Goal: Navigation & Orientation: Find specific page/section

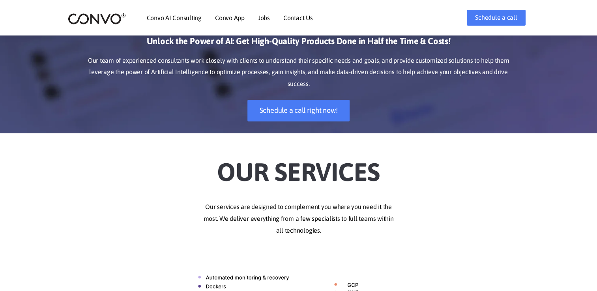
drag, startPoint x: 0, startPoint y: 0, endPoint x: 242, endPoint y: 138, distance: 278.2
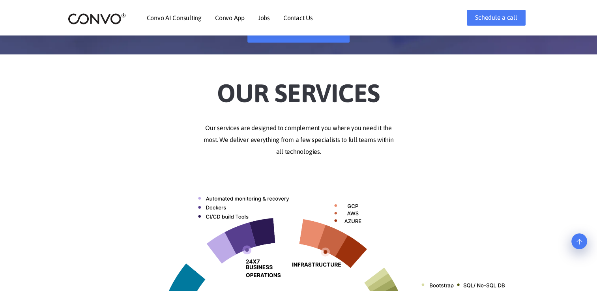
scroll to position [158, 0]
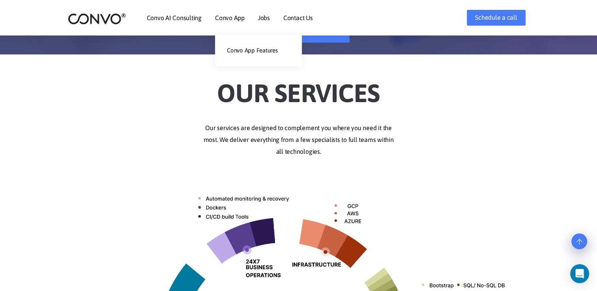
click at [229, 17] on link "Convo App" at bounding box center [230, 18] width 30 height 6
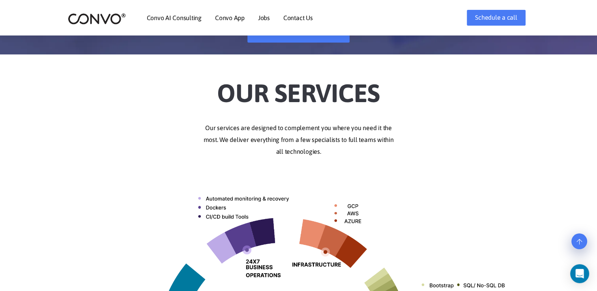
click at [187, 17] on link "Convo AI Consulting" at bounding box center [174, 18] width 55 height 6
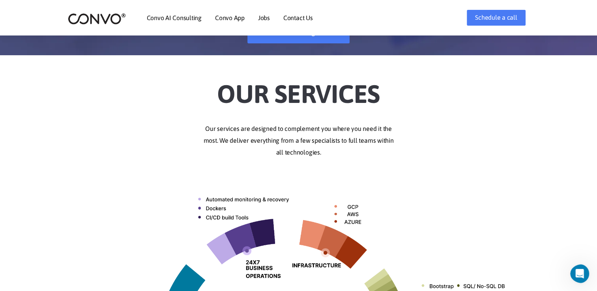
scroll to position [158, 0]
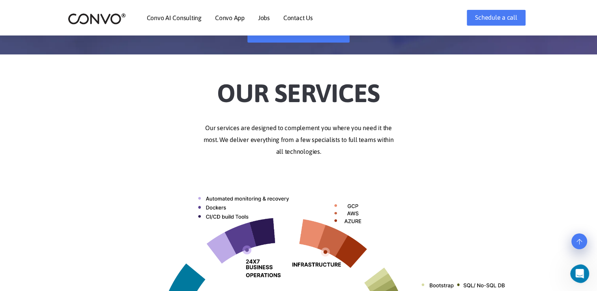
drag, startPoint x: 222, startPoint y: 163, endPoint x: 192, endPoint y: 114, distance: 58.2
click at [192, 114] on div "Our Services Our services are designed to complement you where you need it the …" at bounding box center [299, 291] width 450 height 451
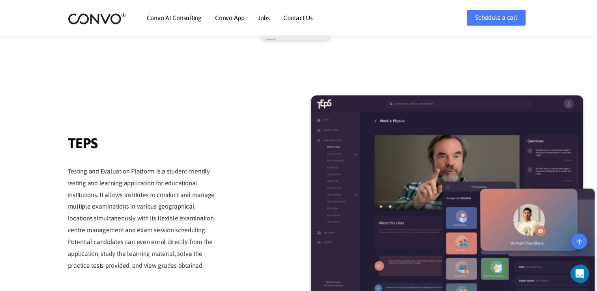
scroll to position [1303, 0]
